Goal: Use online tool/utility: Utilize a website feature to perform a specific function

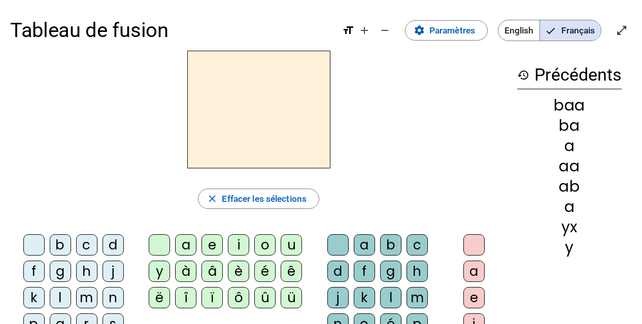
scroll to position [51, 0]
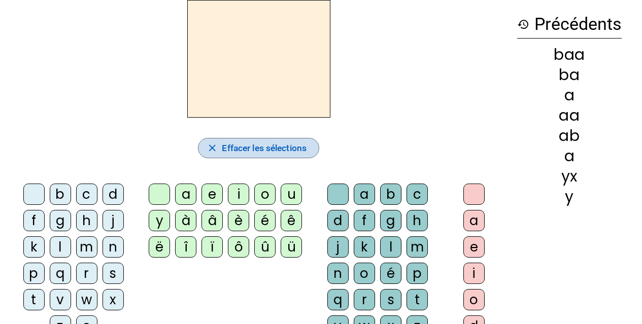
click at [229, 146] on span "Effacer les sélections" at bounding box center [264, 148] width 85 height 15
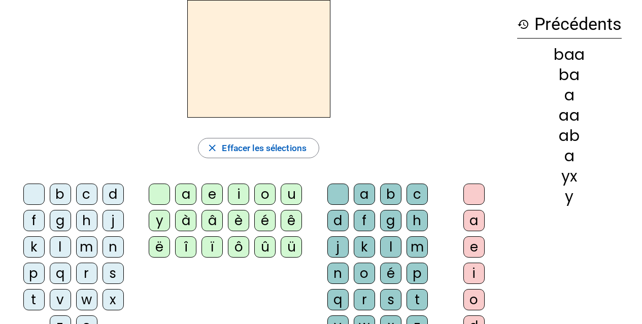
click at [210, 29] on h2 at bounding box center [258, 59] width 143 height 118
click at [188, 190] on div "a" at bounding box center [185, 194] width 21 height 21
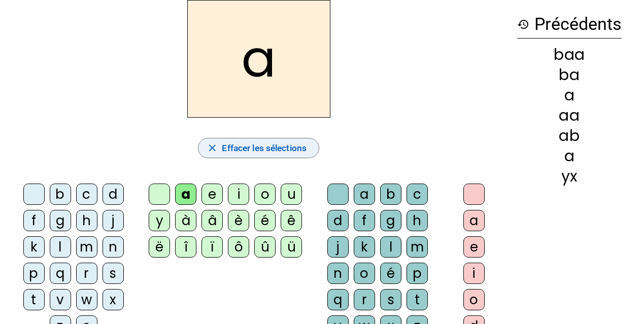
click at [260, 141] on span "Effacer les sélections" at bounding box center [264, 148] width 85 height 15
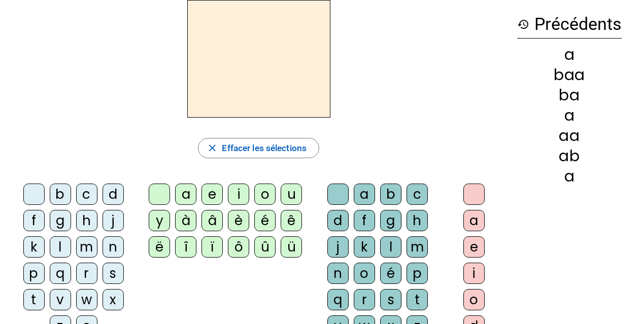
click at [394, 193] on div "b" at bounding box center [390, 194] width 21 height 21
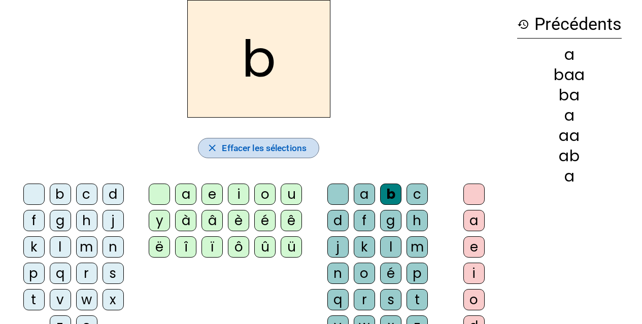
click at [247, 144] on span "Effacer les sélections" at bounding box center [264, 148] width 85 height 15
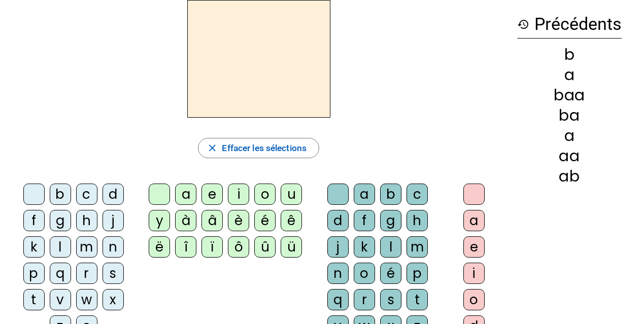
click at [421, 191] on div "c" at bounding box center [416, 194] width 21 height 21
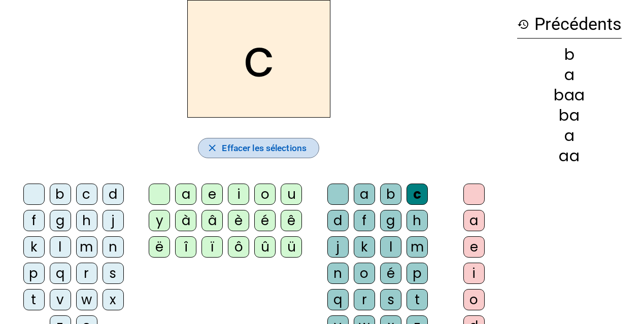
click at [254, 142] on span "Effacer les sélections" at bounding box center [264, 148] width 85 height 15
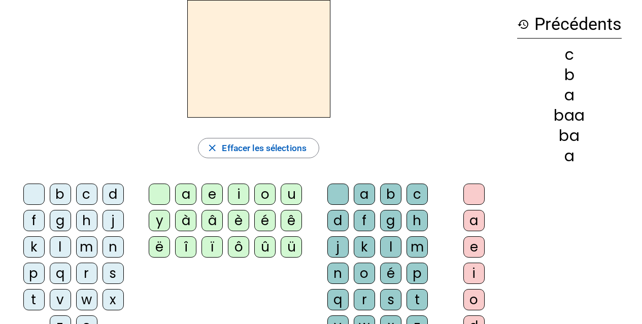
click at [338, 217] on div "d" at bounding box center [337, 220] width 21 height 21
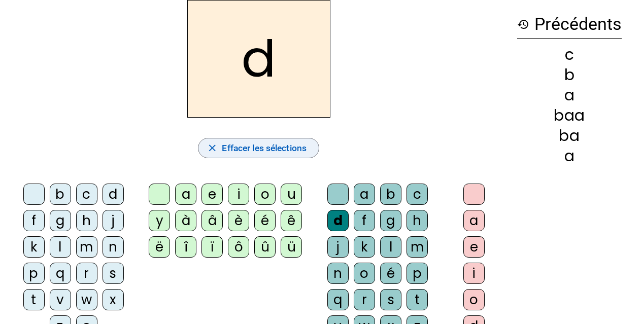
click at [246, 146] on span "Effacer les sélections" at bounding box center [264, 148] width 85 height 15
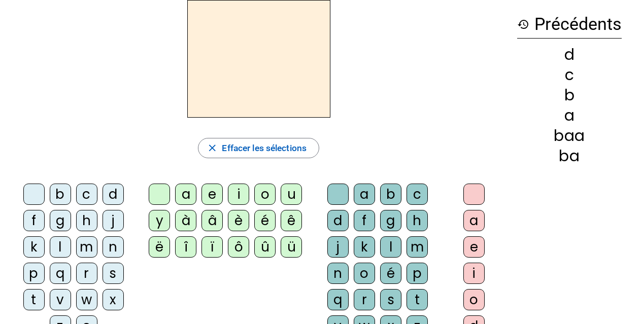
click at [360, 220] on div "f" at bounding box center [364, 220] width 21 height 21
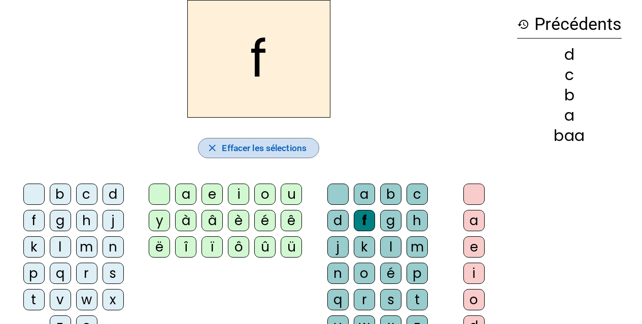
click at [282, 142] on span "Effacer les sélections" at bounding box center [264, 148] width 85 height 15
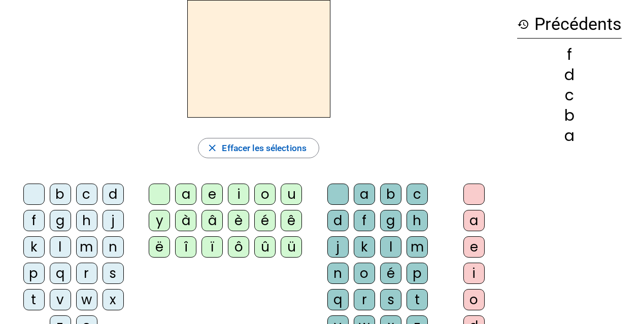
click at [387, 218] on div "g" at bounding box center [390, 220] width 21 height 21
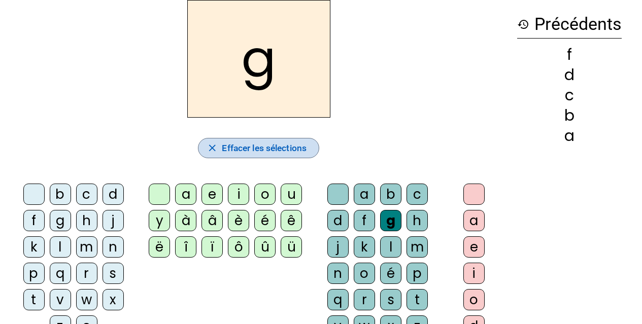
click at [270, 148] on span "Effacer les sélections" at bounding box center [264, 148] width 85 height 15
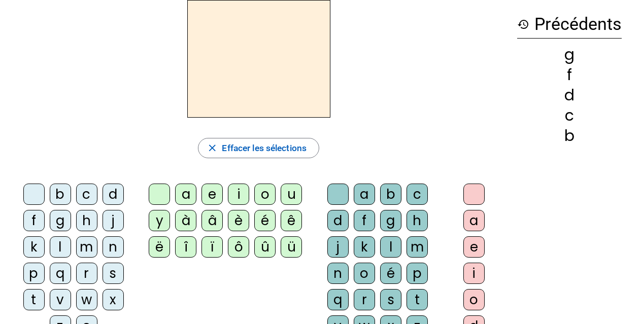
click at [419, 222] on div "h" at bounding box center [416, 220] width 21 height 21
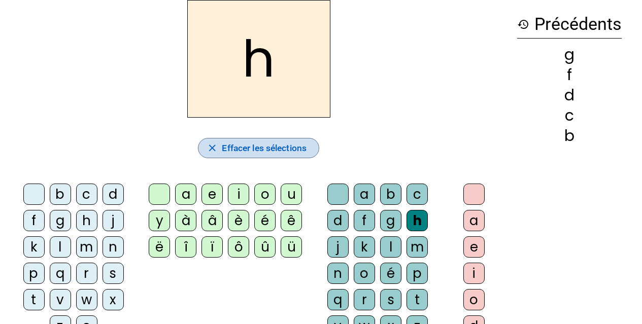
click at [269, 145] on span "Effacer les sélections" at bounding box center [264, 148] width 85 height 15
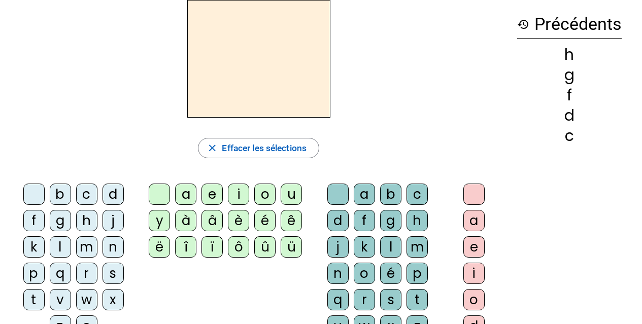
click at [338, 250] on div "j" at bounding box center [337, 246] width 21 height 21
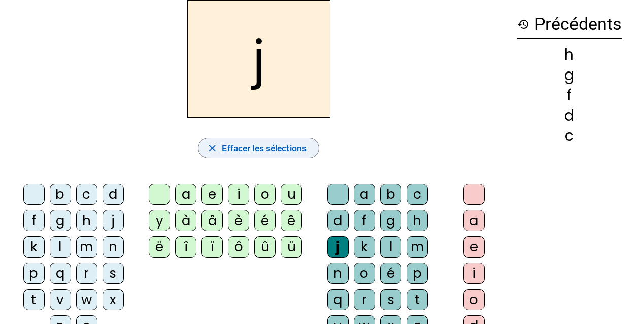
click at [237, 149] on span "Effacer les sélections" at bounding box center [264, 148] width 85 height 15
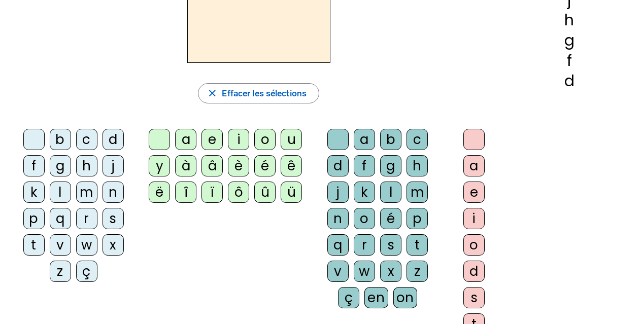
scroll to position [101, 0]
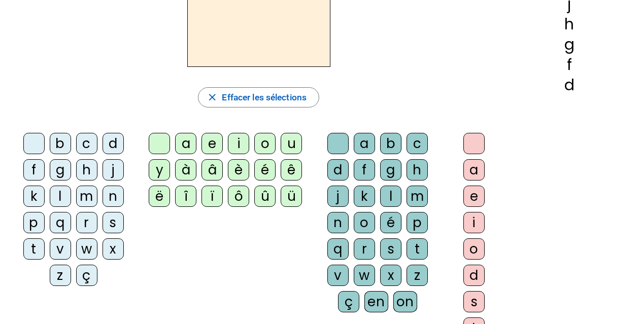
click at [476, 223] on div "i" at bounding box center [473, 222] width 21 height 21
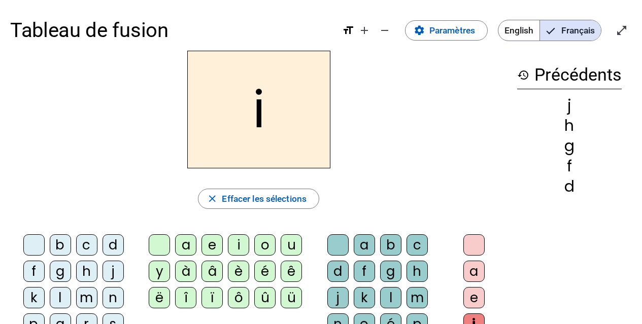
scroll to position [51, 0]
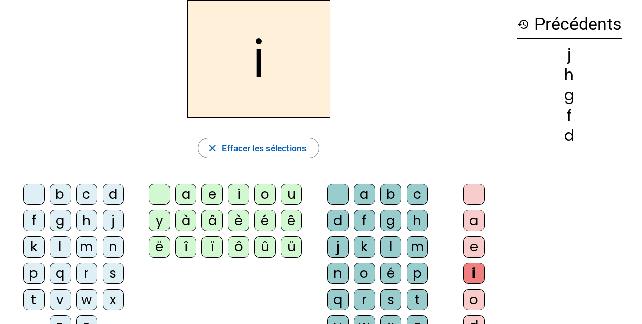
click at [329, 246] on div "j" at bounding box center [337, 246] width 21 height 21
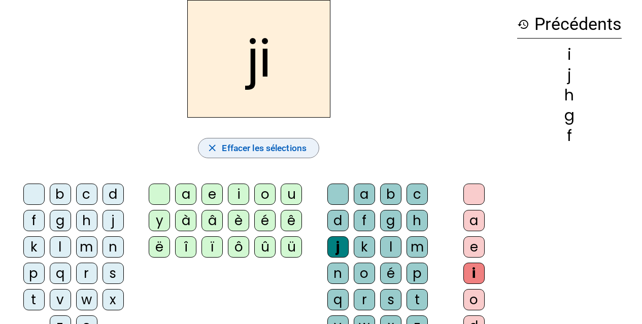
click at [243, 143] on span "Effacer les sélections" at bounding box center [264, 148] width 85 height 15
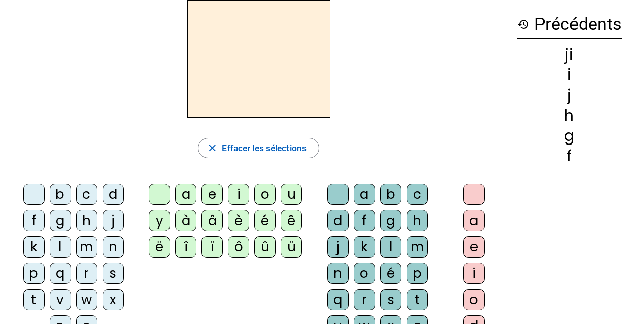
click at [341, 249] on div "j" at bounding box center [337, 246] width 21 height 21
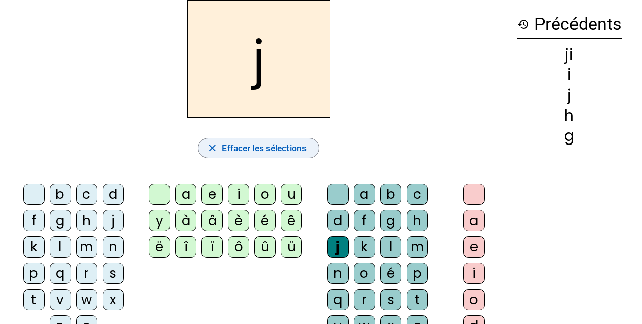
click at [278, 150] on span "Effacer les sélections" at bounding box center [264, 148] width 85 height 15
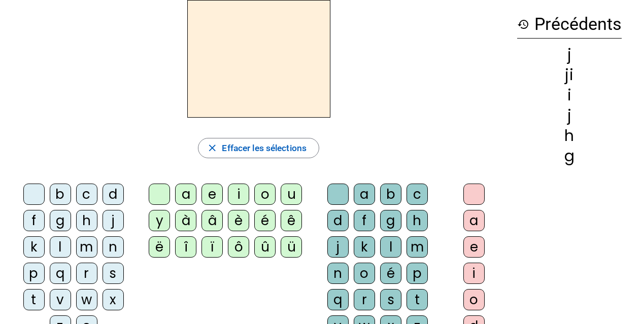
click at [365, 245] on div "k" at bounding box center [364, 246] width 21 height 21
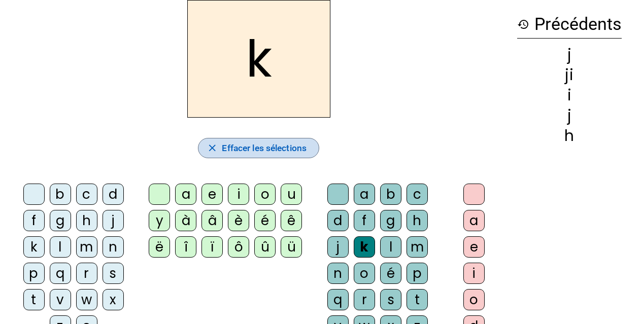
click at [265, 148] on span "Effacer les sélections" at bounding box center [264, 148] width 85 height 15
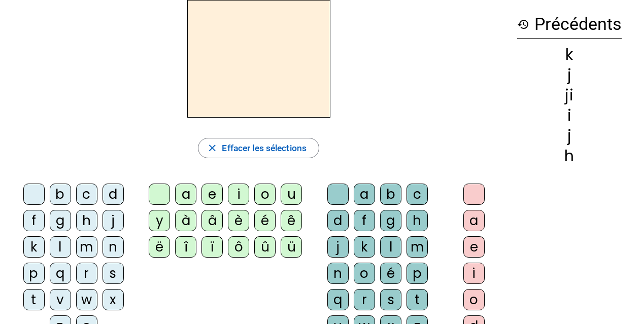
click at [390, 249] on div "l" at bounding box center [390, 246] width 21 height 21
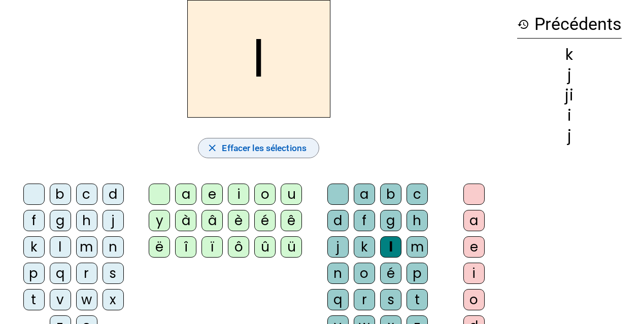
click at [259, 142] on span "Effacer les sélections" at bounding box center [264, 148] width 85 height 15
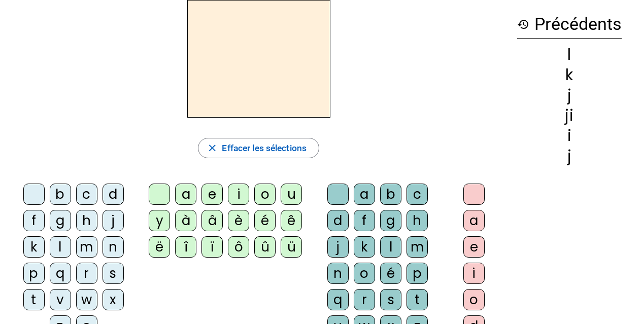
click at [417, 249] on div "m" at bounding box center [416, 246] width 21 height 21
click at [367, 194] on div "a" at bounding box center [364, 194] width 21 height 21
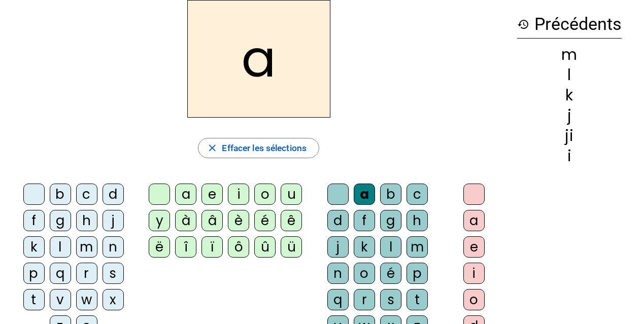
click at [415, 244] on div "m" at bounding box center [416, 246] width 21 height 21
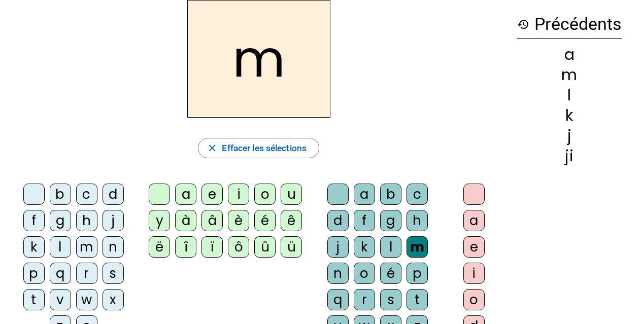
click at [367, 195] on div "a" at bounding box center [364, 194] width 21 height 21
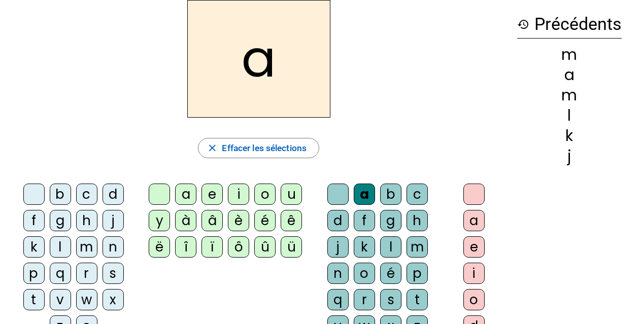
click at [414, 246] on div "m" at bounding box center [416, 246] width 21 height 21
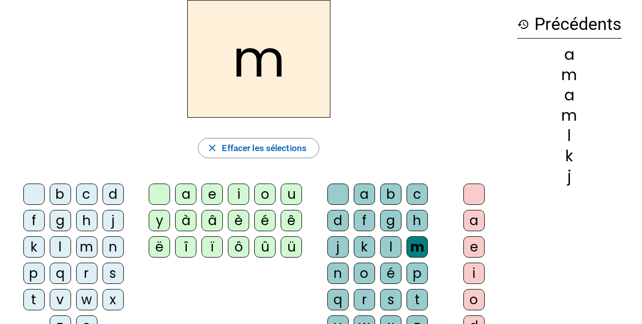
click at [189, 193] on div "a" at bounding box center [185, 194] width 21 height 21
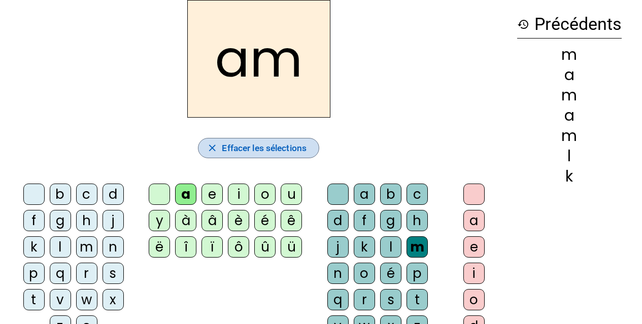
click at [251, 142] on span "Effacer les sélections" at bounding box center [264, 148] width 85 height 15
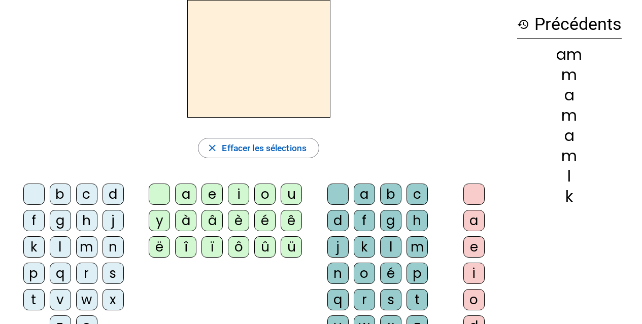
click at [87, 243] on div "m" at bounding box center [86, 246] width 21 height 21
click at [184, 193] on div "a" at bounding box center [185, 194] width 21 height 21
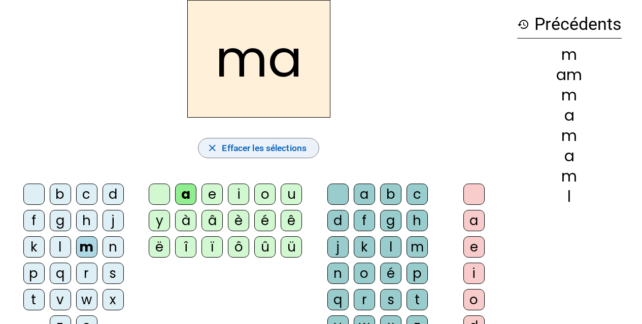
click at [249, 138] on span "button" at bounding box center [258, 148] width 120 height 24
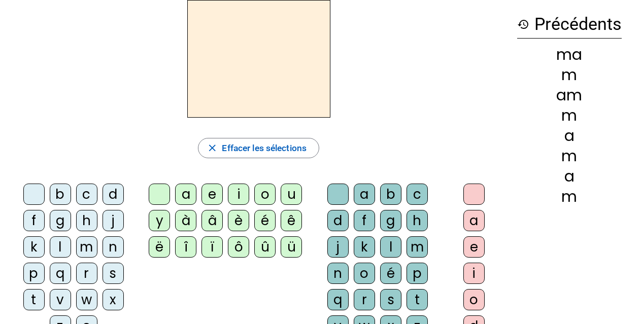
click at [86, 247] on div "m" at bounding box center [86, 246] width 21 height 21
click at [188, 192] on div "a" at bounding box center [185, 194] width 21 height 21
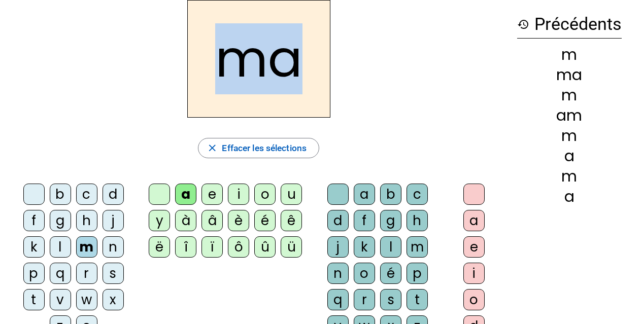
drag, startPoint x: 221, startPoint y: 63, endPoint x: 298, endPoint y: 66, distance: 77.2
click at [298, 66] on h2 "ma" at bounding box center [258, 59] width 143 height 118
click at [302, 104] on h2 "ma" at bounding box center [258, 59] width 143 height 118
drag, startPoint x: 217, startPoint y: 63, endPoint x: 309, endPoint y: 56, distance: 92.6
click at [309, 56] on h2 "ma" at bounding box center [258, 59] width 143 height 118
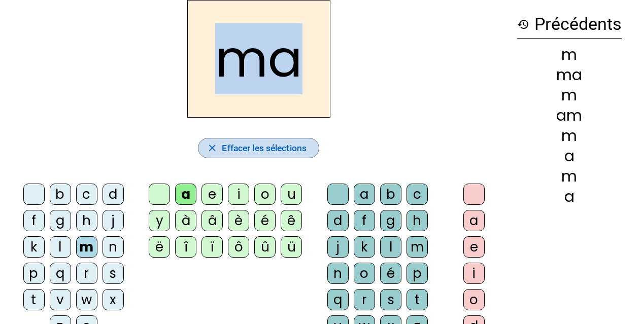
click at [235, 139] on span "button" at bounding box center [258, 148] width 120 height 24
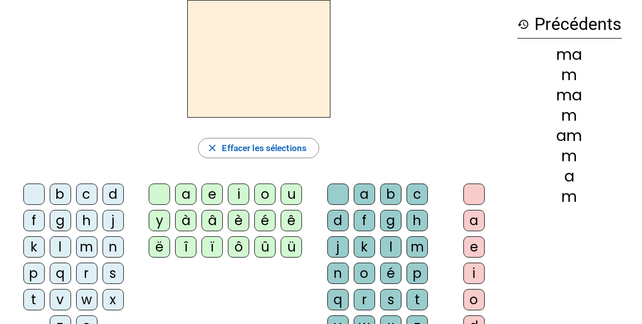
click at [262, 194] on div "o" at bounding box center [264, 194] width 21 height 21
click at [111, 246] on div "n" at bounding box center [112, 246] width 21 height 21
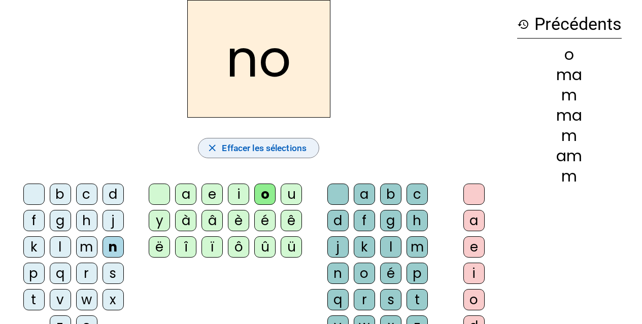
click at [249, 147] on span "Effacer les sélections" at bounding box center [264, 148] width 85 height 15
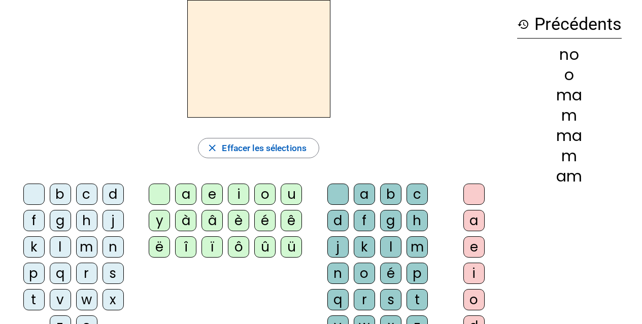
scroll to position [101, 0]
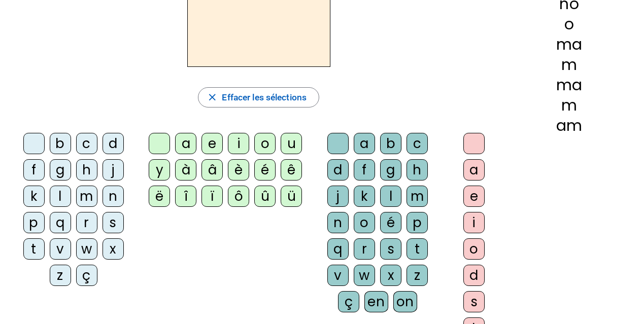
click at [364, 224] on div "o" at bounding box center [364, 222] width 21 height 21
click at [339, 221] on div "n" at bounding box center [337, 222] width 21 height 21
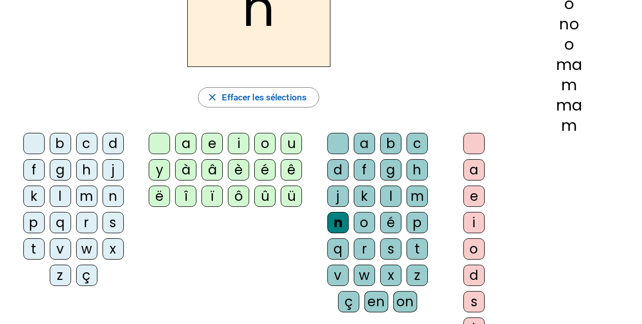
click at [364, 224] on div "o" at bounding box center [364, 222] width 21 height 21
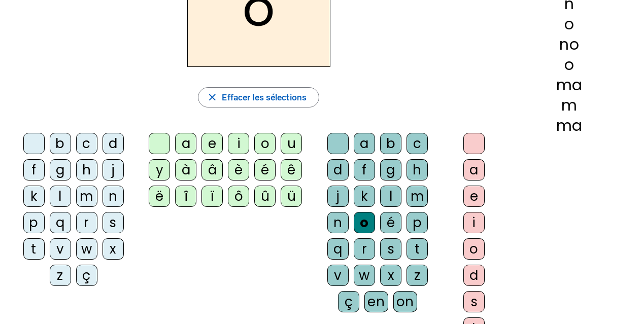
scroll to position [51, 0]
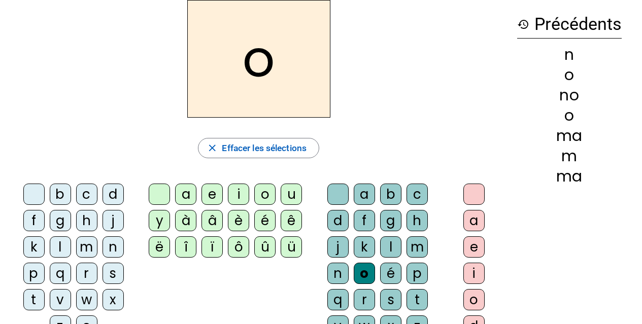
click at [119, 247] on div "n" at bounding box center [112, 246] width 21 height 21
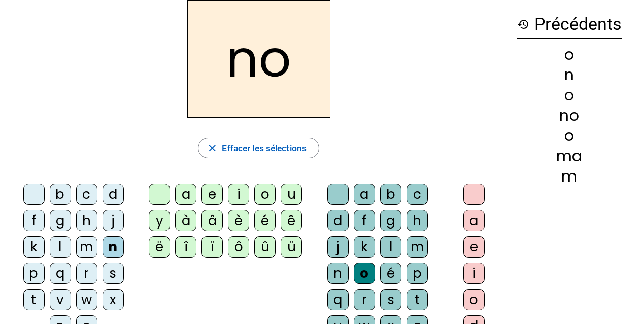
click at [232, 62] on h2 "no" at bounding box center [258, 59] width 143 height 118
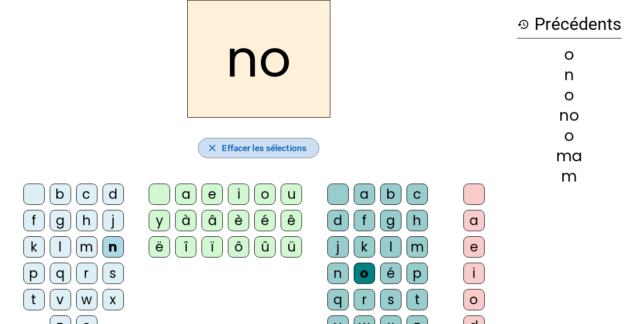
click at [262, 142] on span "Effacer les sélections" at bounding box center [264, 148] width 85 height 15
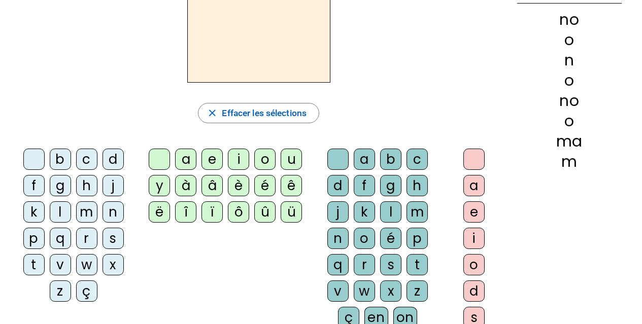
scroll to position [101, 0]
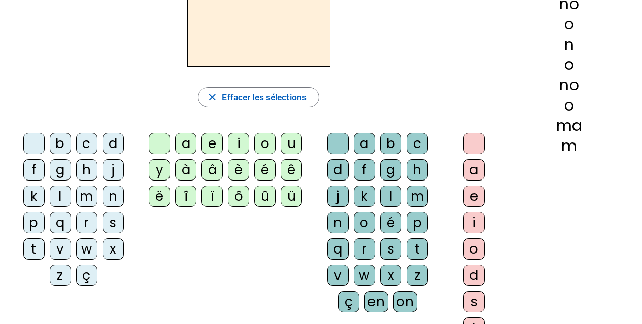
click at [472, 251] on div "o" at bounding box center [473, 248] width 21 height 21
click at [337, 220] on div "n" at bounding box center [337, 222] width 21 height 21
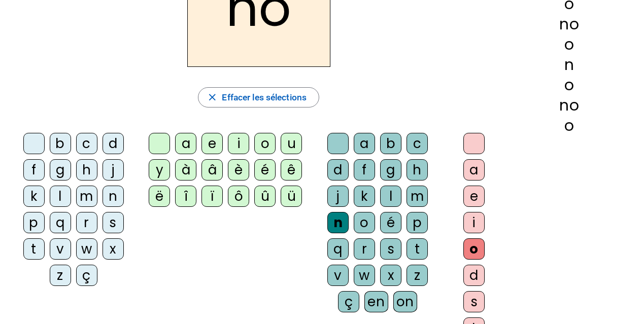
click at [118, 194] on div "n" at bounding box center [112, 196] width 21 height 21
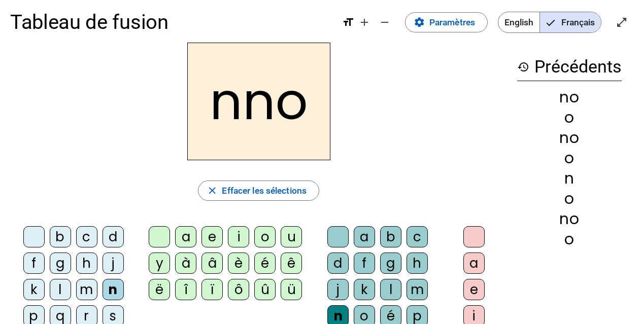
scroll to position [0, 0]
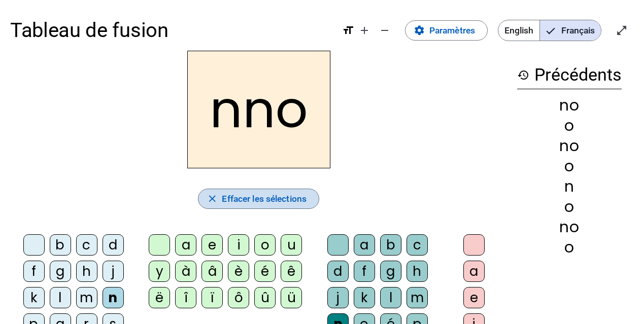
click at [268, 196] on span "Effacer les sélections" at bounding box center [264, 198] width 85 height 15
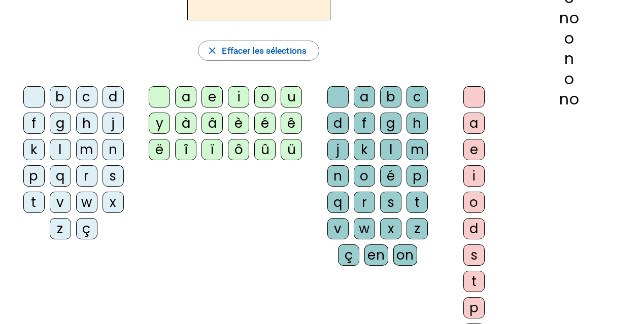
scroll to position [152, 0]
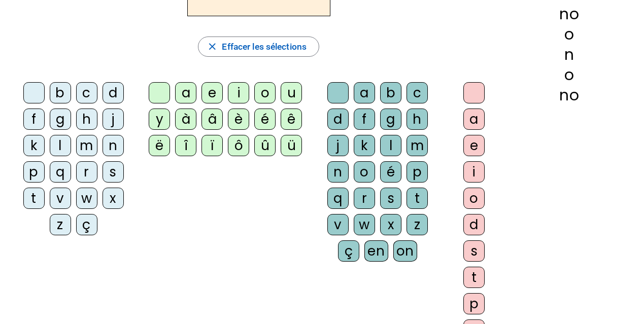
click at [342, 174] on div "n" at bounding box center [337, 171] width 21 height 21
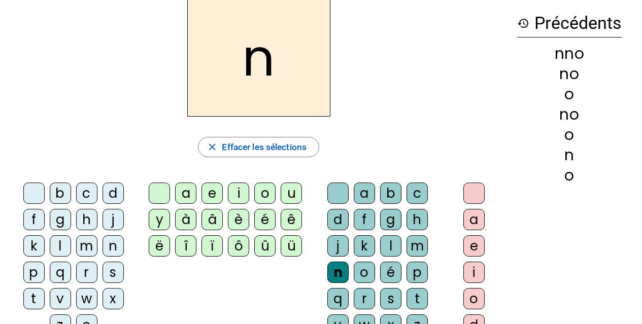
scroll to position [51, 0]
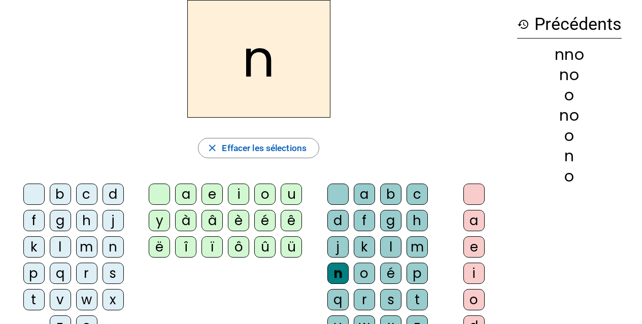
click at [470, 301] on div "o" at bounding box center [473, 299] width 21 height 21
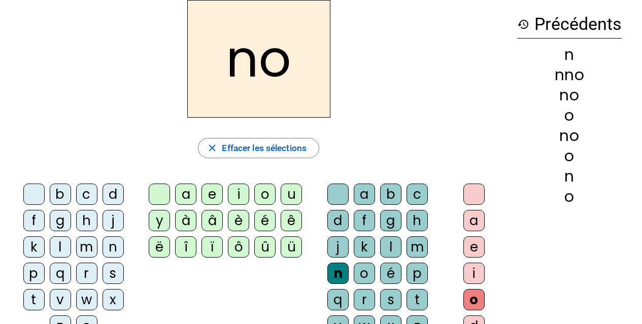
click at [116, 248] on div "n" at bounding box center [112, 246] width 21 height 21
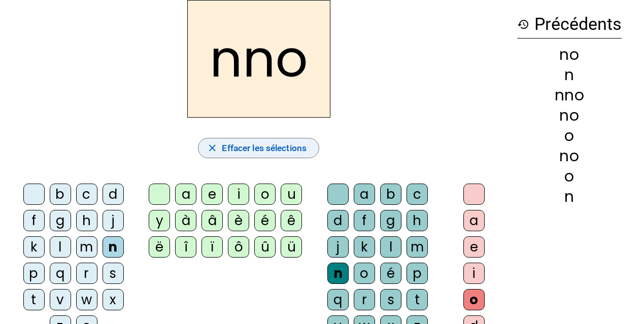
click at [248, 146] on span "Effacer les sélections" at bounding box center [264, 148] width 85 height 15
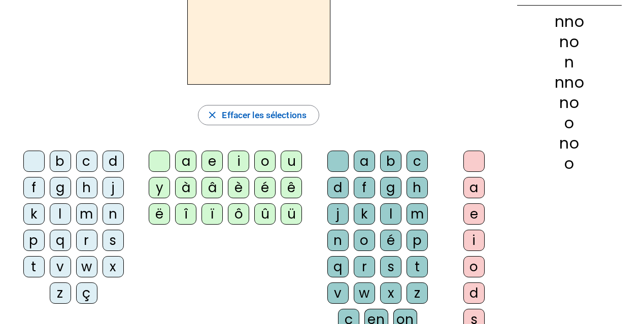
scroll to position [101, 0]
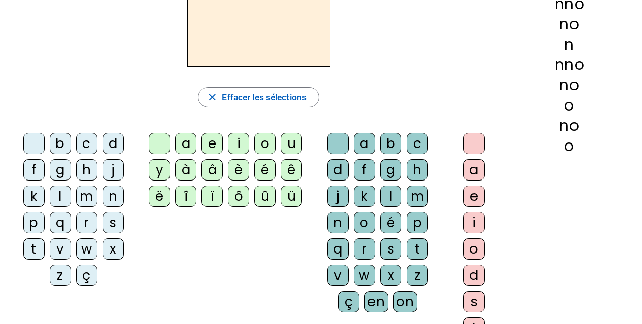
click at [475, 222] on div "i" at bounding box center [473, 222] width 21 height 21
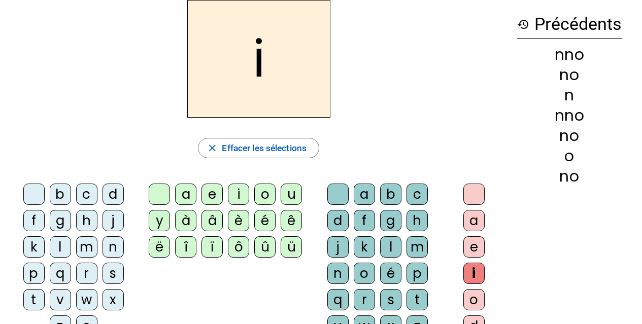
click at [340, 246] on div "j" at bounding box center [337, 246] width 21 height 21
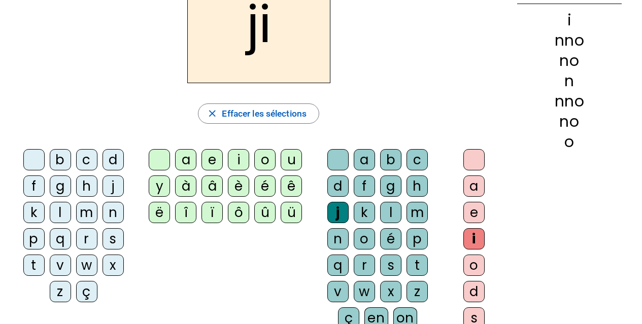
scroll to position [101, 0]
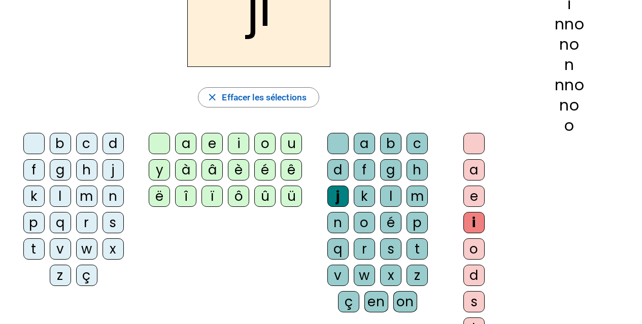
click at [413, 274] on div "z" at bounding box center [416, 275] width 21 height 21
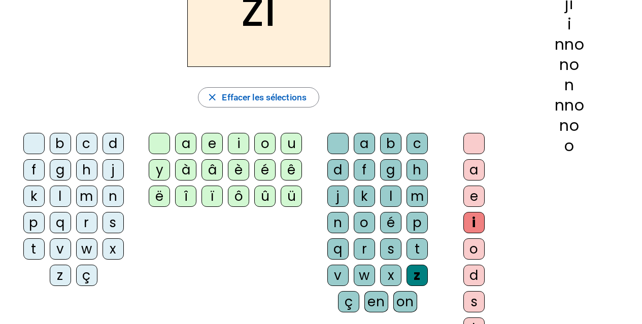
scroll to position [51, 0]
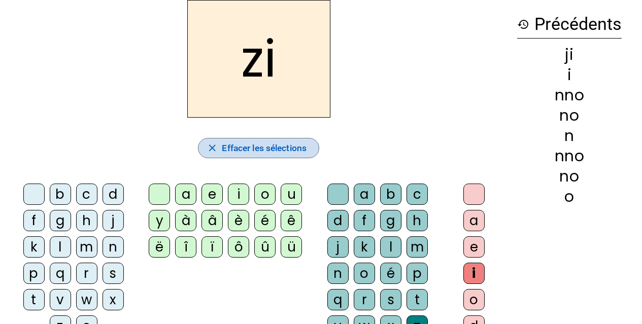
click at [246, 141] on span "Effacer les sélections" at bounding box center [264, 148] width 85 height 15
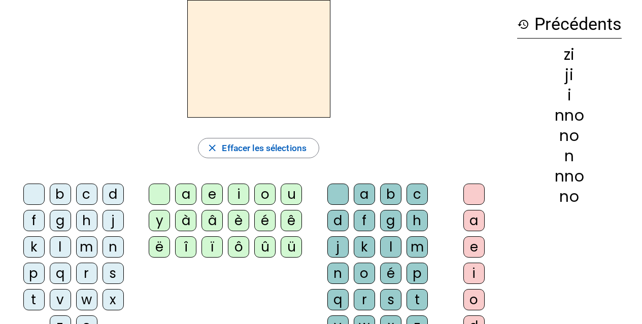
click at [57, 196] on div "b" at bounding box center [60, 194] width 21 height 21
click at [190, 195] on div "a" at bounding box center [185, 194] width 21 height 21
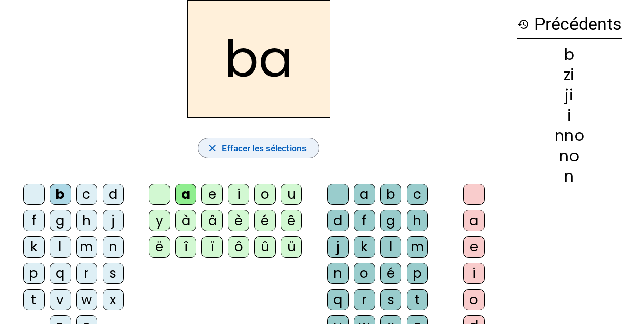
click at [253, 144] on span "Effacer les sélections" at bounding box center [264, 148] width 85 height 15
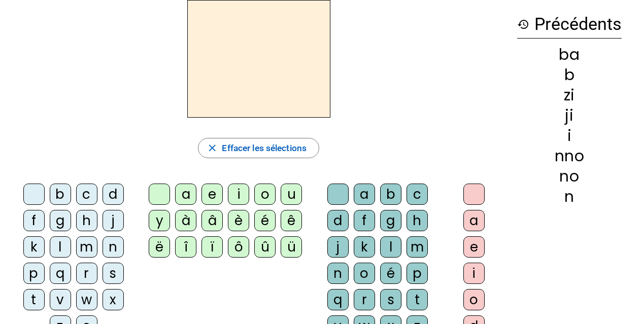
click at [61, 197] on div "b" at bounding box center [60, 194] width 21 height 21
click at [213, 195] on div "e" at bounding box center [211, 194] width 21 height 21
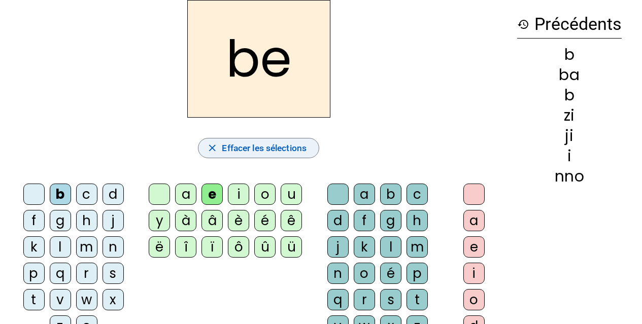
click at [247, 147] on span "Effacer les sélections" at bounding box center [264, 148] width 85 height 15
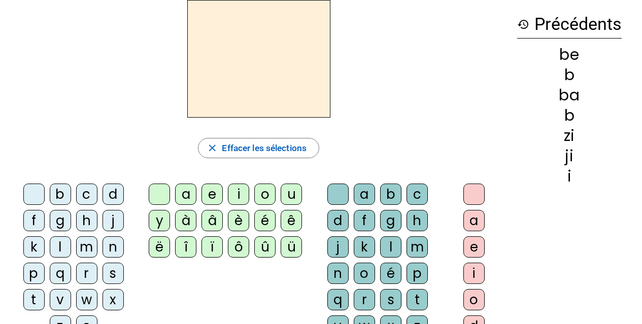
click at [56, 196] on div "b" at bounding box center [60, 194] width 21 height 21
click at [237, 194] on div "i" at bounding box center [238, 194] width 21 height 21
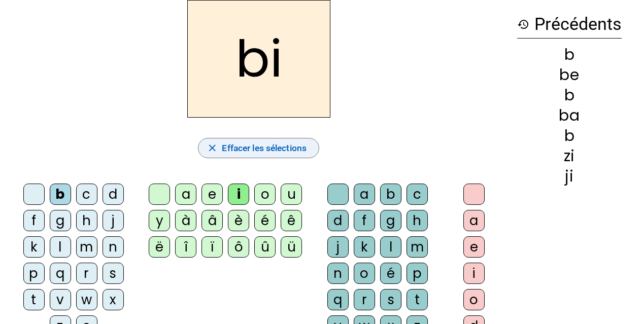
click at [265, 145] on span "Effacer les sélections" at bounding box center [264, 148] width 85 height 15
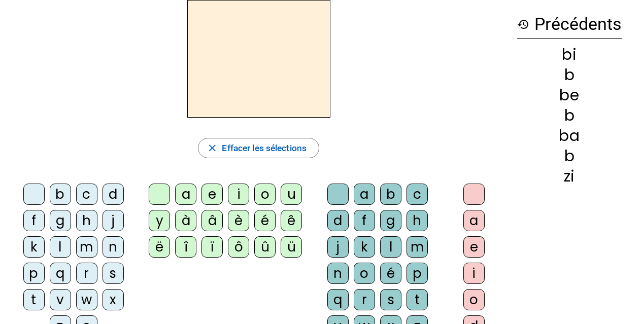
click at [56, 191] on div "b" at bounding box center [60, 194] width 21 height 21
click at [263, 191] on div "o" at bounding box center [264, 194] width 21 height 21
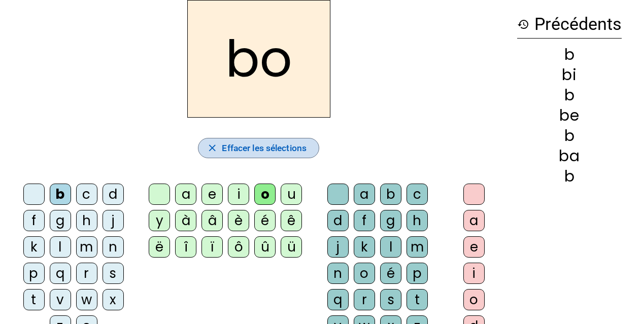
click at [260, 145] on span "Effacer les sélections" at bounding box center [264, 148] width 85 height 15
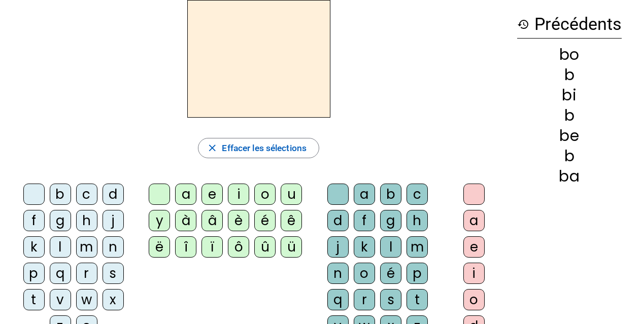
click at [65, 194] on div "b" at bounding box center [60, 194] width 21 height 21
click at [295, 195] on div "u" at bounding box center [291, 194] width 21 height 21
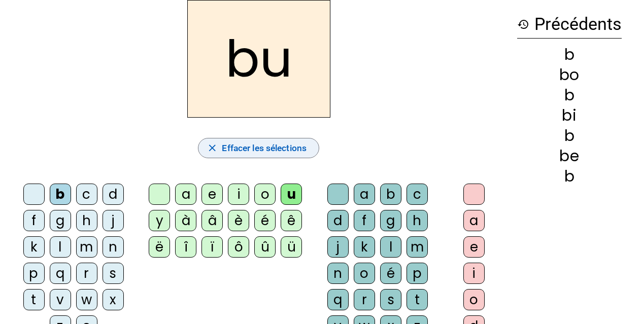
click at [263, 145] on span "Effacer les sélections" at bounding box center [264, 148] width 85 height 15
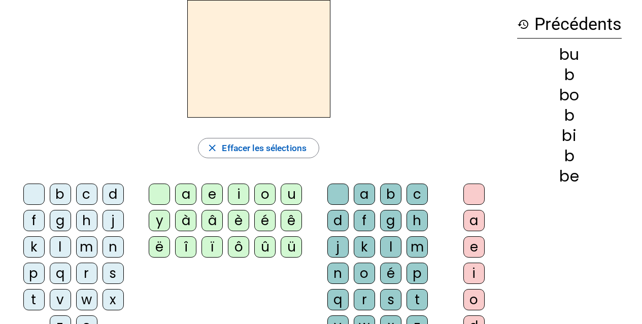
click at [35, 223] on div "f" at bounding box center [33, 220] width 21 height 21
click at [189, 193] on div "a" at bounding box center [185, 194] width 21 height 21
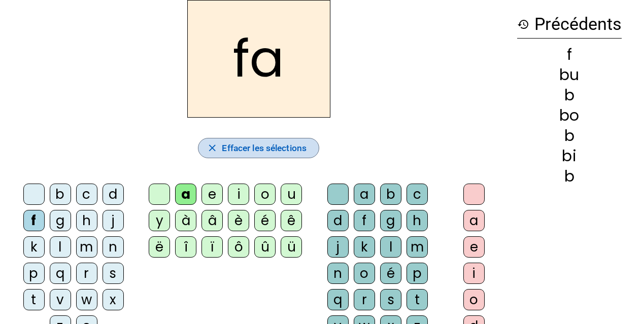
click at [251, 145] on span "Effacer les sélections" at bounding box center [264, 148] width 85 height 15
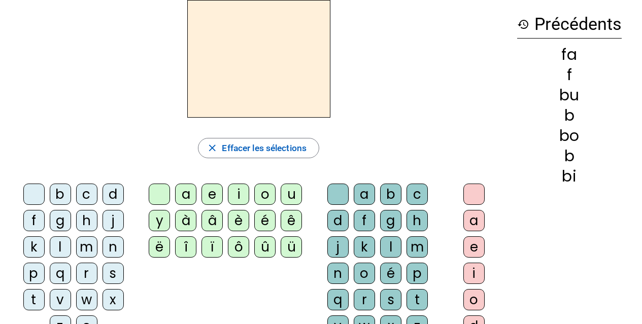
click at [31, 215] on div "f" at bounding box center [33, 220] width 21 height 21
click at [211, 193] on div "e" at bounding box center [211, 194] width 21 height 21
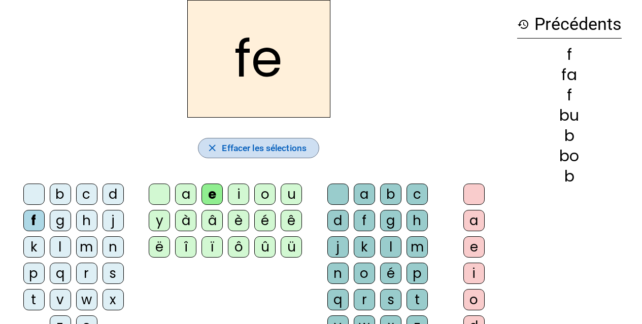
click at [261, 144] on span "Effacer les sélections" at bounding box center [264, 148] width 85 height 15
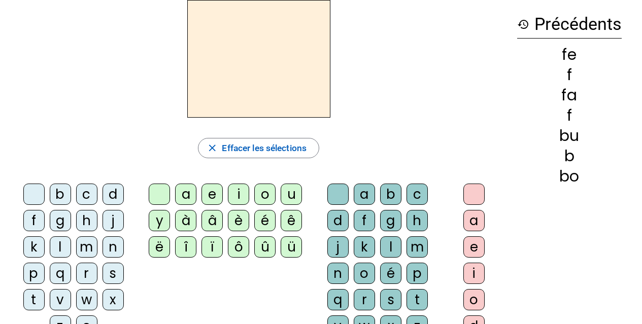
click at [32, 220] on div "f" at bounding box center [33, 220] width 21 height 21
click at [240, 195] on div "i" at bounding box center [238, 194] width 21 height 21
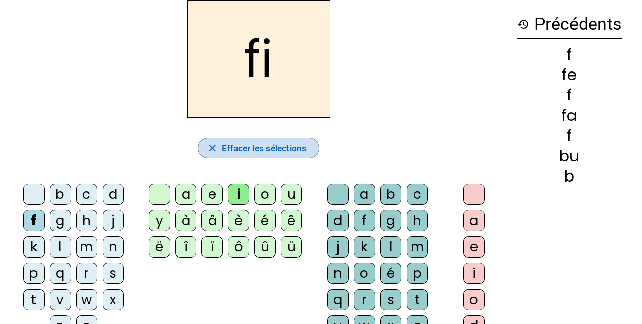
click at [261, 144] on span "Effacer les sélections" at bounding box center [264, 148] width 85 height 15
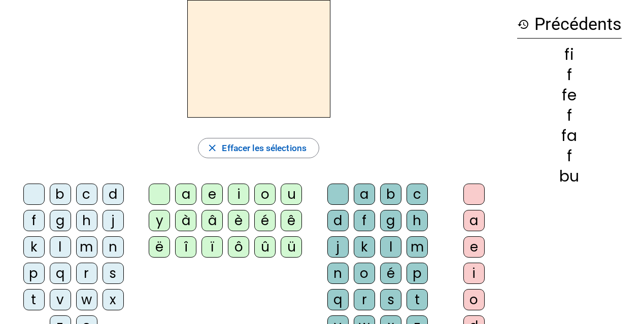
click at [38, 221] on div "f" at bounding box center [33, 220] width 21 height 21
click at [271, 197] on div "o" at bounding box center [264, 194] width 21 height 21
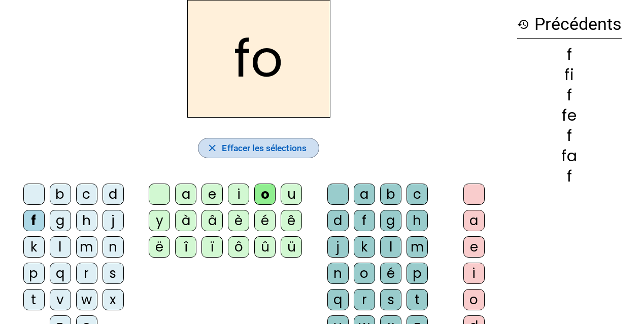
click at [244, 149] on span "Effacer les sélections" at bounding box center [264, 148] width 85 height 15
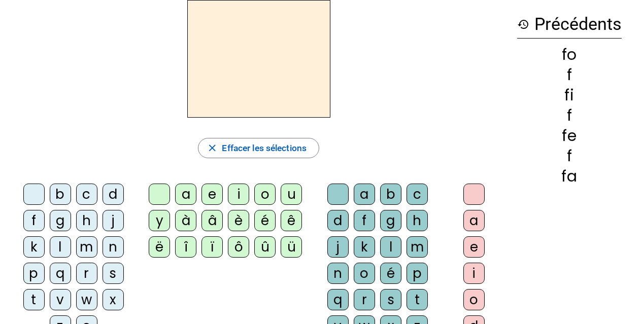
click at [33, 223] on div "f" at bounding box center [33, 220] width 21 height 21
click at [290, 192] on div "u" at bounding box center [291, 194] width 21 height 21
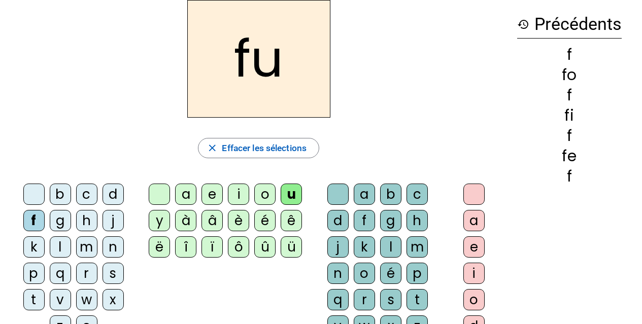
click at [31, 247] on div "k" at bounding box center [33, 246] width 21 height 21
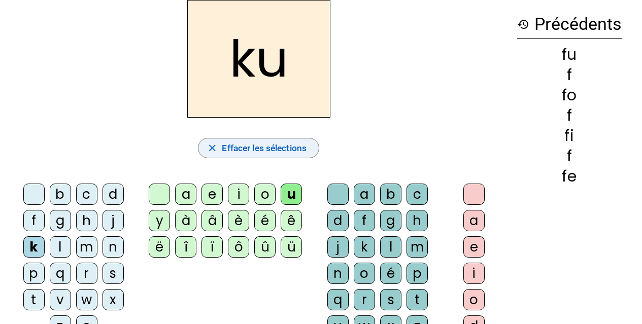
click at [272, 146] on span "Effacer les sélections" at bounding box center [264, 148] width 85 height 15
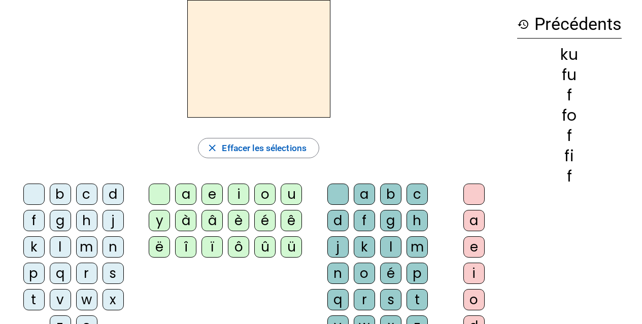
click at [34, 242] on div "k" at bounding box center [33, 246] width 21 height 21
click at [186, 193] on div "a" at bounding box center [185, 194] width 21 height 21
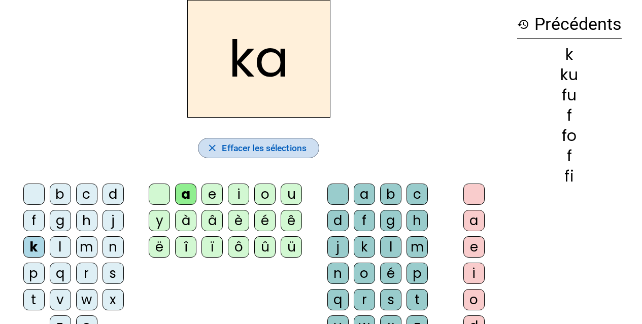
click at [258, 145] on span "Effacer les sélections" at bounding box center [264, 148] width 85 height 15
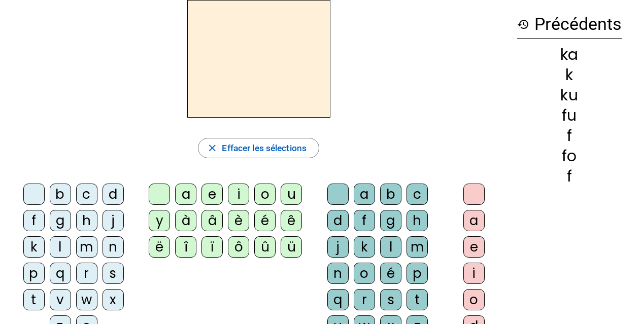
click at [39, 248] on div "k" at bounding box center [33, 246] width 21 height 21
click at [218, 193] on div "e" at bounding box center [211, 194] width 21 height 21
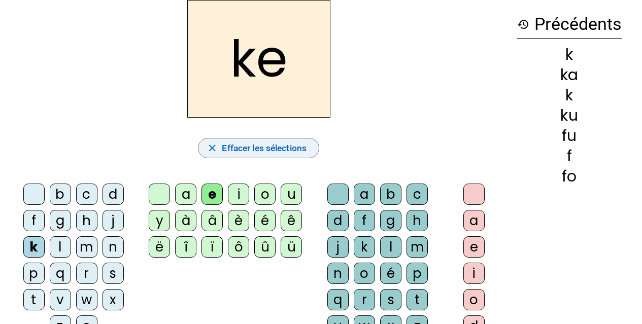
click at [252, 148] on span "Effacer les sélections" at bounding box center [264, 148] width 85 height 15
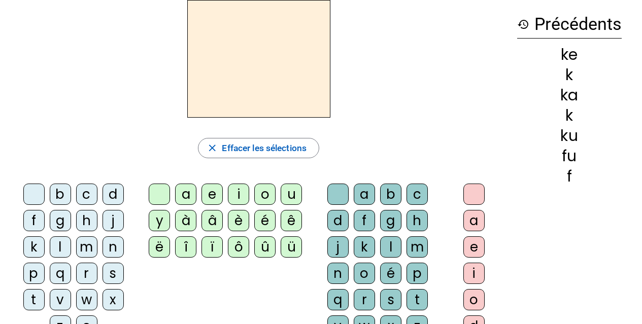
click at [30, 245] on div "k" at bounding box center [33, 246] width 21 height 21
click at [236, 192] on div "i" at bounding box center [238, 194] width 21 height 21
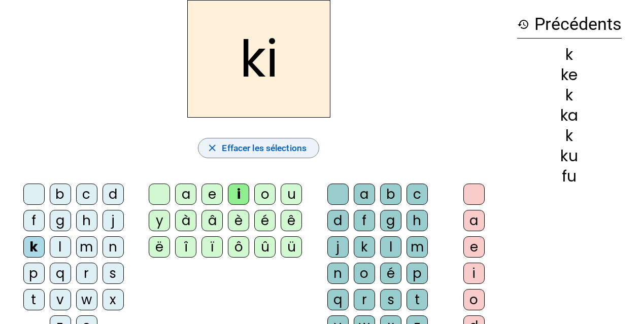
click at [256, 143] on span "Effacer les sélections" at bounding box center [264, 148] width 85 height 15
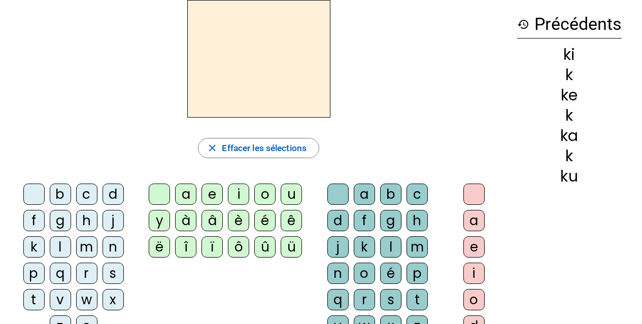
click at [39, 248] on div "k" at bounding box center [33, 246] width 21 height 21
click at [268, 197] on div "o" at bounding box center [264, 194] width 21 height 21
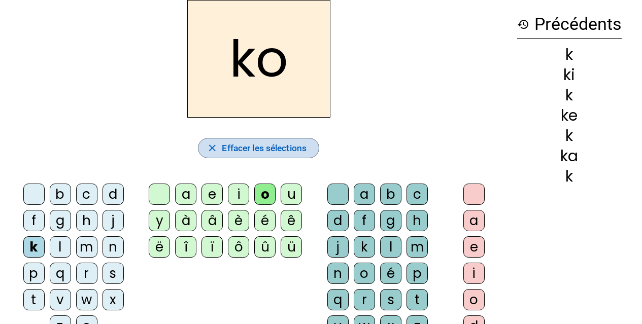
click at [253, 145] on span "Effacer les sélections" at bounding box center [264, 148] width 85 height 15
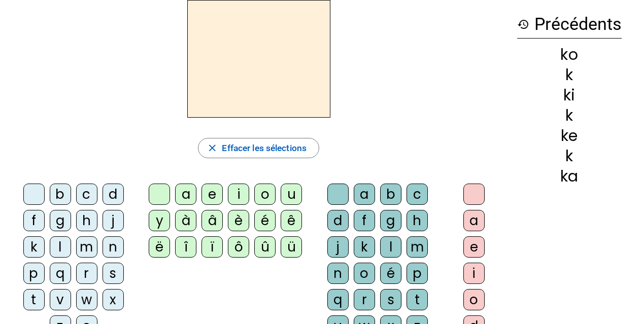
click at [29, 253] on div "k" at bounding box center [33, 246] width 21 height 21
click at [296, 197] on div "u" at bounding box center [291, 194] width 21 height 21
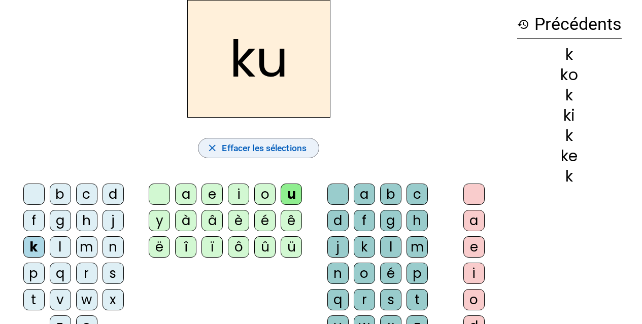
click at [293, 144] on span "Effacer les sélections" at bounding box center [264, 148] width 85 height 15
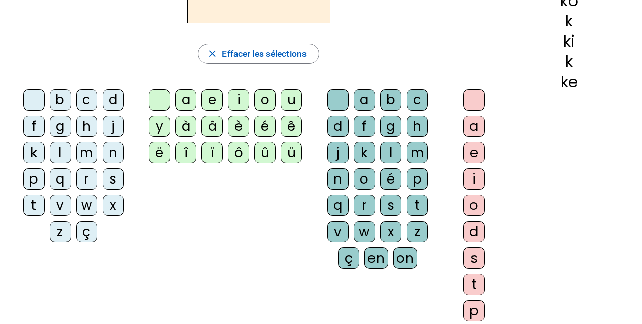
scroll to position [152, 0]
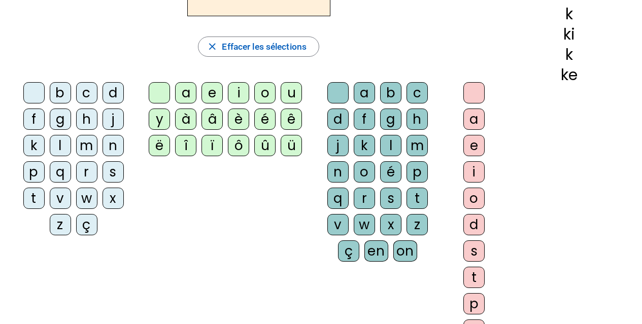
click at [216, 118] on div "â" at bounding box center [211, 119] width 21 height 21
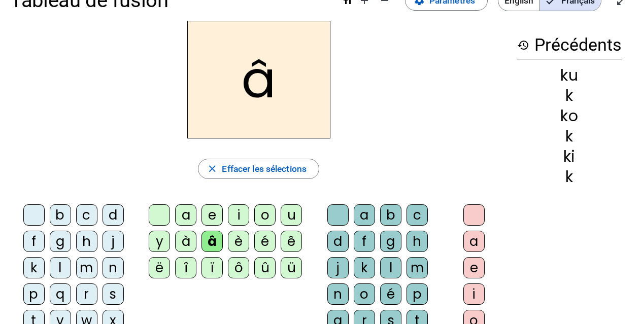
scroll to position [0, 0]
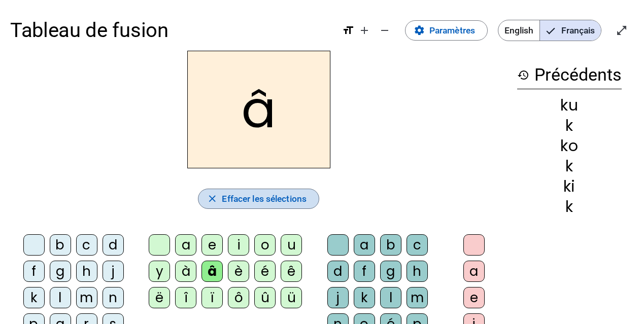
click at [266, 197] on span "Effacer les sélections" at bounding box center [264, 198] width 85 height 15
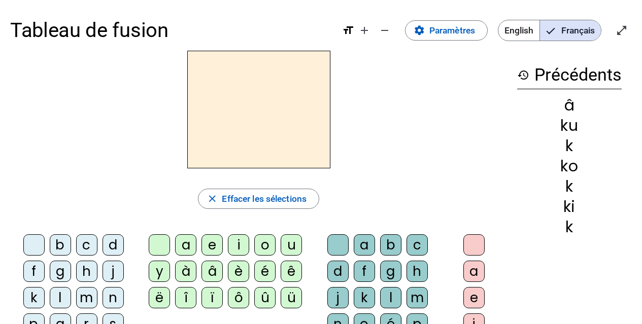
click at [265, 269] on div "é" at bounding box center [264, 271] width 21 height 21
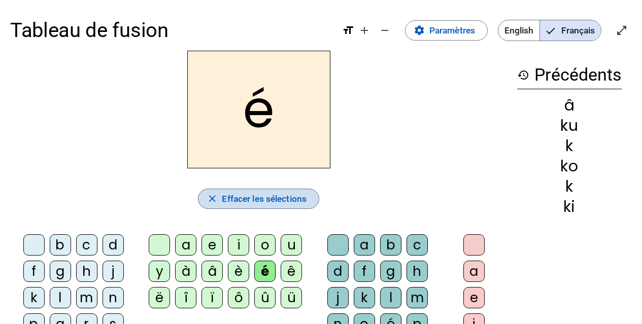
click at [251, 193] on span "Effacer les sélections" at bounding box center [264, 198] width 85 height 15
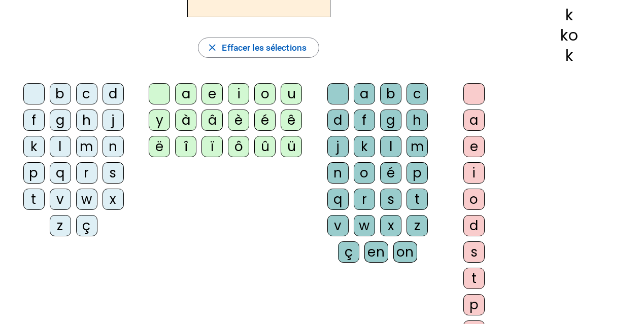
scroll to position [152, 0]
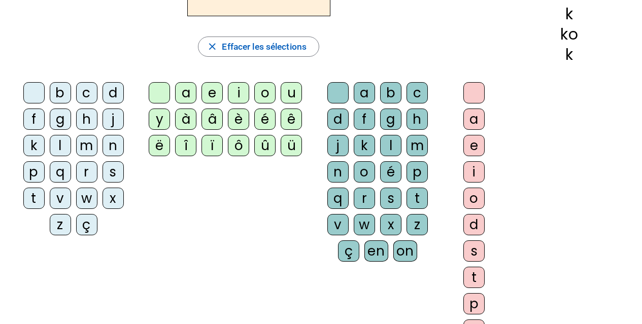
click at [92, 227] on div "ç" at bounding box center [86, 224] width 21 height 21
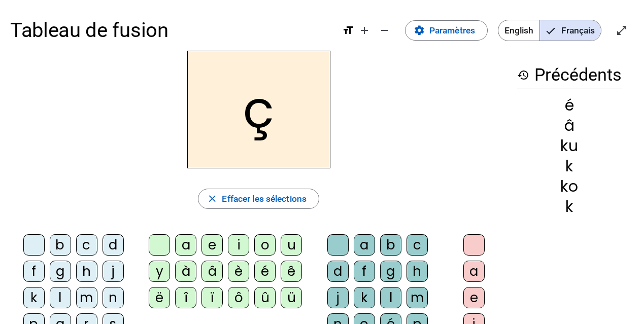
scroll to position [51, 0]
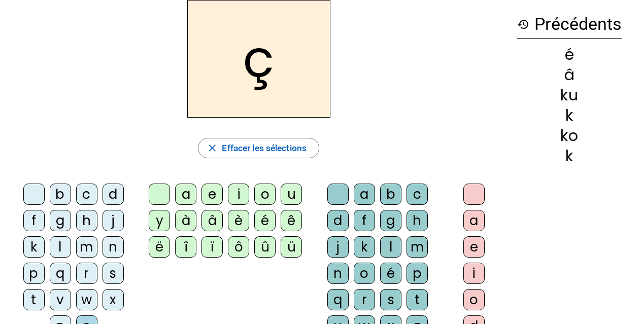
click at [210, 250] on div "ï" at bounding box center [211, 246] width 21 height 21
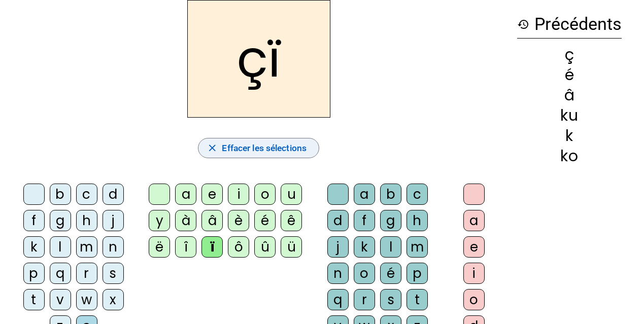
click at [267, 141] on span "Effacer les sélections" at bounding box center [264, 148] width 85 height 15
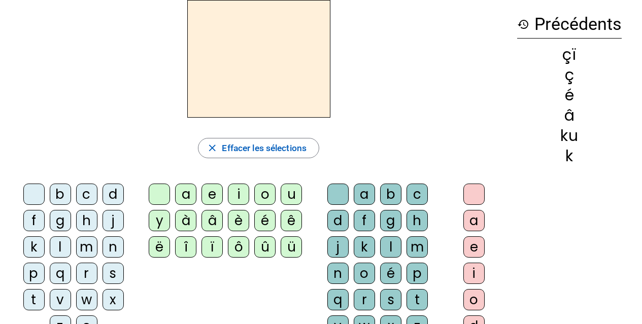
click at [216, 246] on div "ï" at bounding box center [211, 246] width 21 height 21
click at [241, 218] on div "è" at bounding box center [238, 220] width 21 height 21
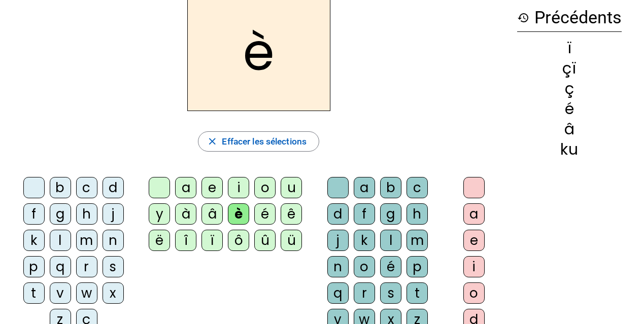
scroll to position [0, 0]
